Goal: Transaction & Acquisition: Purchase product/service

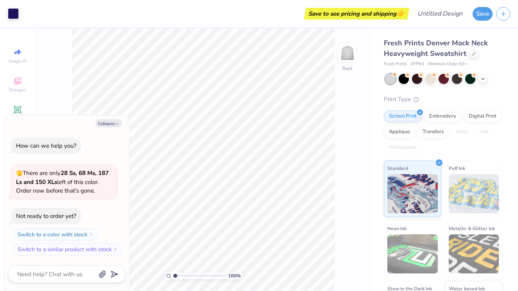
click at [39, 217] on div "Not ready to order yet?" at bounding box center [46, 216] width 60 height 8
click at [431, 13] on input "Design Title" at bounding box center [449, 14] width 38 height 16
type input "e"
type textarea "x"
type input "es"
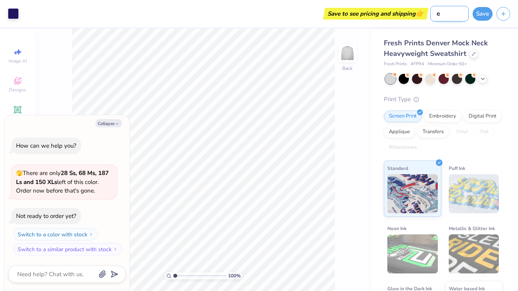
type textarea "x"
type input "esi"
type textarea "x"
type input "esie"
type textarea "x"
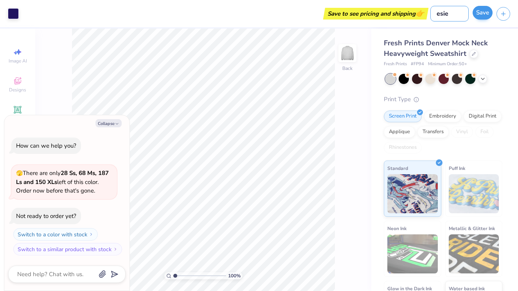
type input "esie"
click at [477, 14] on button "Save" at bounding box center [483, 13] width 20 height 14
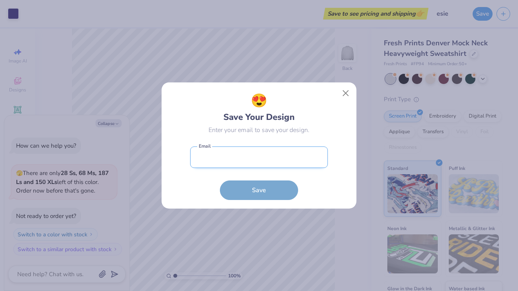
click at [218, 155] on input "email" at bounding box center [259, 158] width 138 height 22
type input "[EMAIL_ADDRESS][DOMAIN_NAME]"
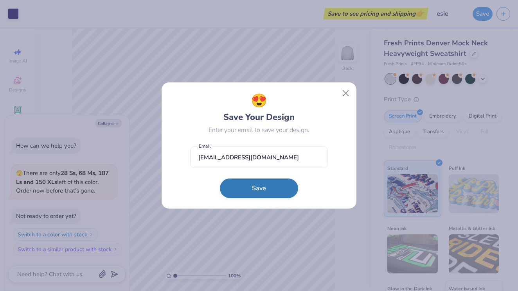
click at [255, 183] on button "Save" at bounding box center [259, 189] width 78 height 20
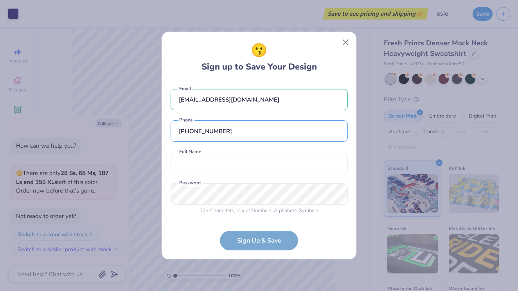
type input "[PHONE_NUMBER]"
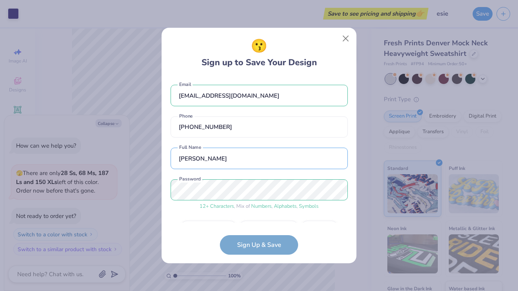
type input "[PERSON_NAME]"
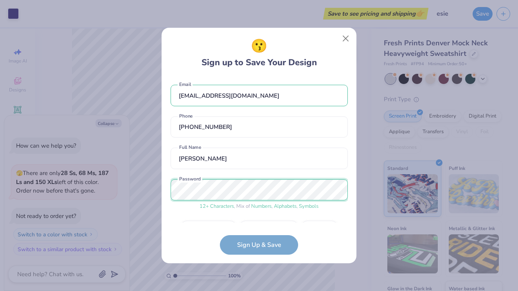
scroll to position [21, 0]
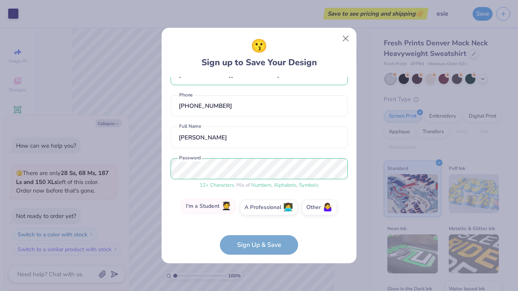
click at [198, 210] on label "I'm a Student 🧑‍🎓" at bounding box center [208, 207] width 55 height 16
click at [257, 228] on input "I'm a Student 🧑‍🎓" at bounding box center [259, 230] width 5 height 5
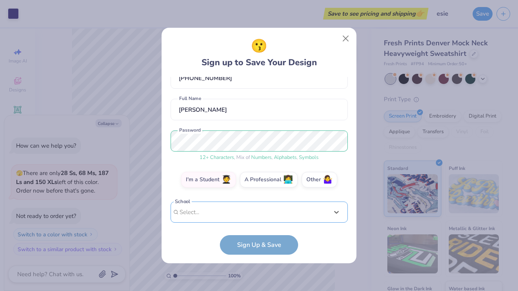
click at [198, 210] on div "Use Up and Down to choose options, press Enter to select the currently focused …" at bounding box center [259, 224] width 177 height 45
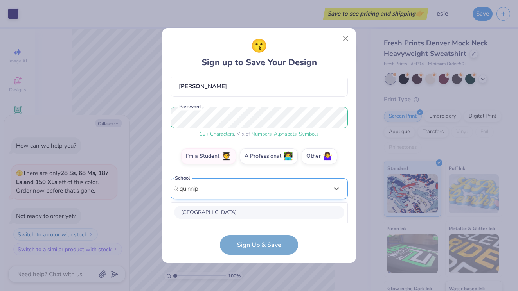
scroll to position [170, 0]
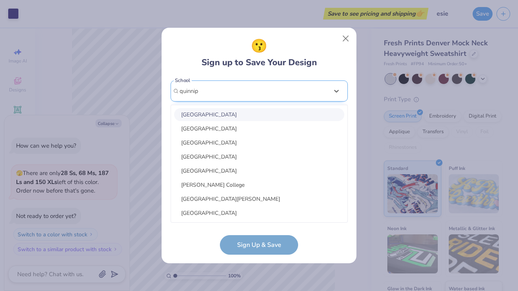
click at [201, 113] on div "[GEOGRAPHIC_DATA]" at bounding box center [259, 114] width 170 height 13
type input "quinnip"
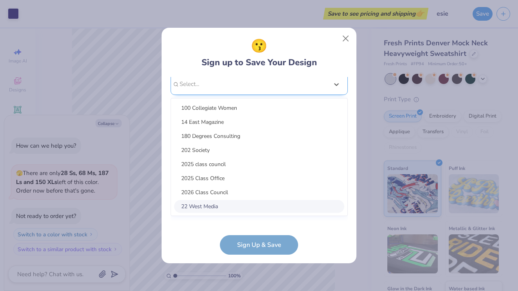
click at [192, 212] on div "option focused, 8 of 15. 15 results available. Use Up and Down to choose option…" at bounding box center [259, 145] width 177 height 143
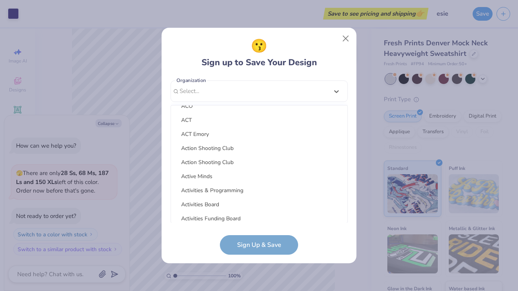
scroll to position [1154, 0]
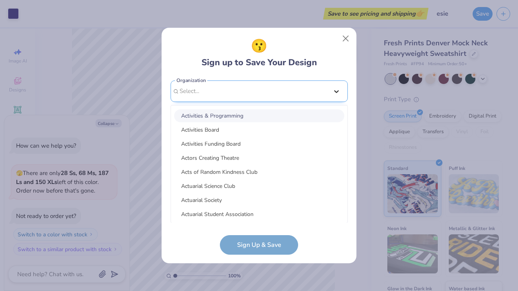
click at [336, 92] on div "[EMAIL_ADDRESS][DOMAIN_NAME] Email [PHONE_NUMBER] Phone [PERSON_NAME] Full Name…" at bounding box center [259, 150] width 177 height 146
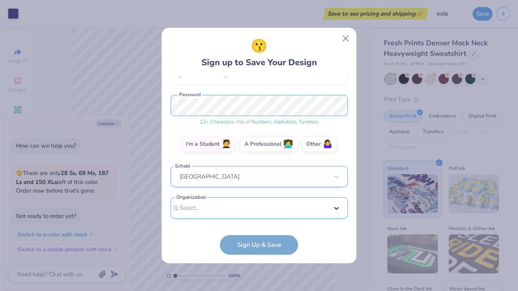
scroll to position [84, 0]
click at [242, 248] on form "[EMAIL_ADDRESS][DOMAIN_NAME] Email [PHONE_NUMBER] Phone [PERSON_NAME] Full Name…" at bounding box center [259, 166] width 177 height 178
click at [177, 207] on div "Select..." at bounding box center [259, 209] width 177 height 22
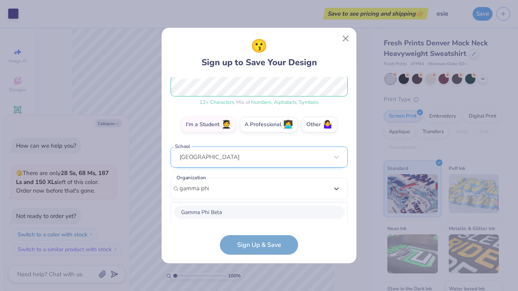
scroll to position [202, 0]
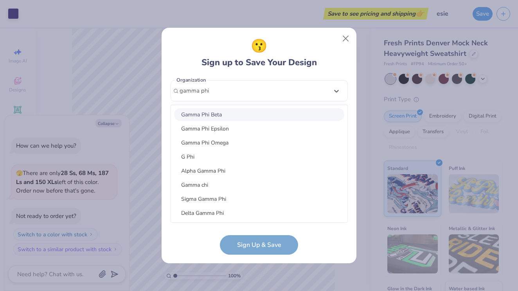
click at [191, 113] on div "Gamma Phi Beta" at bounding box center [259, 114] width 170 height 13
type input "gamma phi"
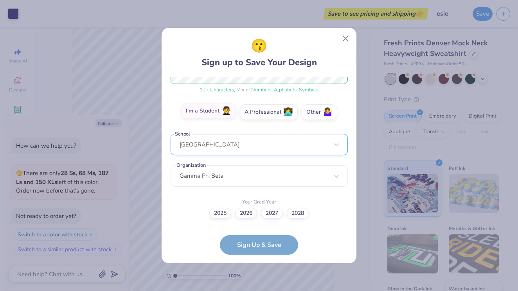
scroll to position [116, 0]
click at [275, 215] on label "2027" at bounding box center [272, 212] width 22 height 11
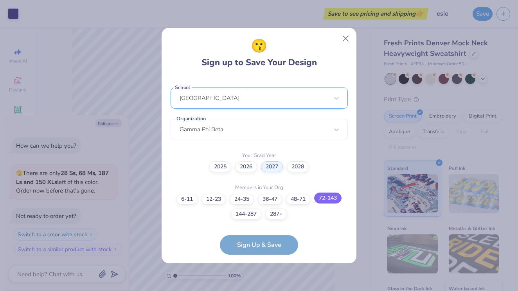
click at [328, 199] on label "72-143" at bounding box center [327, 198] width 27 height 11
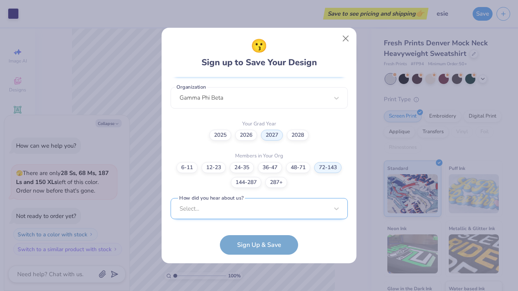
click at [252, 208] on div "Select..." at bounding box center [259, 209] width 177 height 22
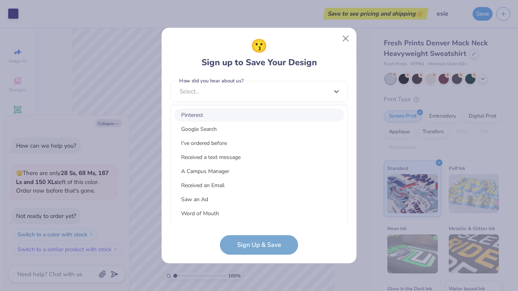
click at [194, 118] on div "Pinterest" at bounding box center [259, 115] width 170 height 13
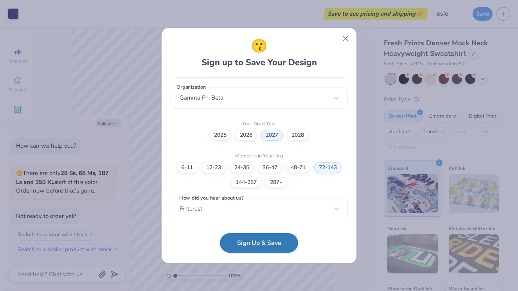
click at [246, 245] on button "Sign Up & Save" at bounding box center [259, 244] width 78 height 20
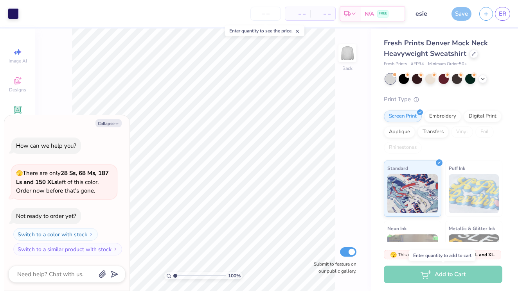
click at [438, 277] on div "Add to Cart" at bounding box center [443, 275] width 119 height 18
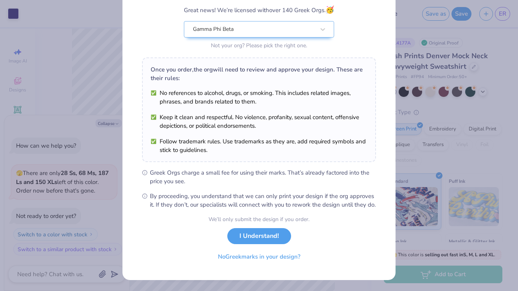
scroll to position [75, 0]
click at [255, 241] on button "I Understand!" at bounding box center [259, 234] width 64 height 16
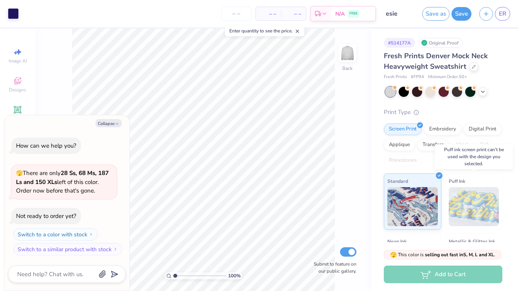
scroll to position [0, 0]
click at [231, 5] on div "– – Per Item – – Total Est. Delivery N/A FREE" at bounding box center [199, 13] width 353 height 27
click at [233, 11] on input "number" at bounding box center [236, 14] width 31 height 14
click at [269, 15] on span "– –" at bounding box center [269, 14] width 16 height 8
click at [108, 123] on button "Collapse" at bounding box center [108, 123] width 26 height 8
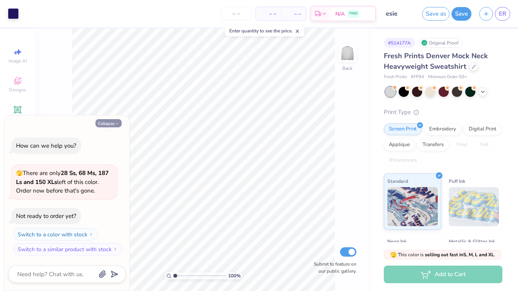
type textarea "x"
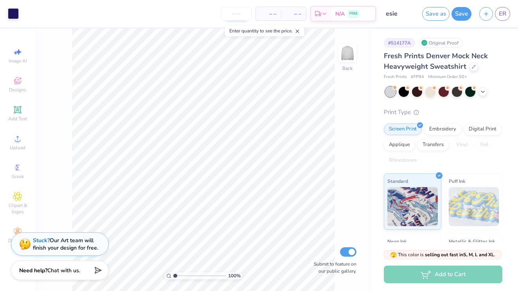
click at [233, 16] on input "number" at bounding box center [236, 14] width 31 height 14
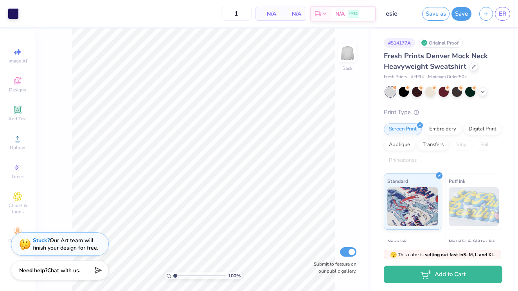
type input "50"
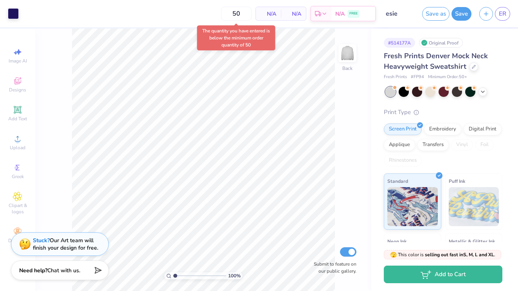
click at [200, 15] on div "50 N/A Per Item N/A Total Est. Delivery N/A FREE" at bounding box center [199, 13] width 353 height 27
